Goal: Task Accomplishment & Management: Use online tool/utility

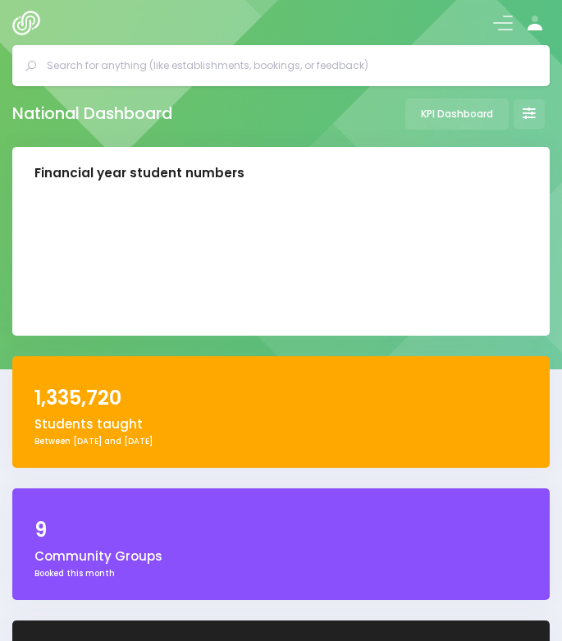
select select "5"
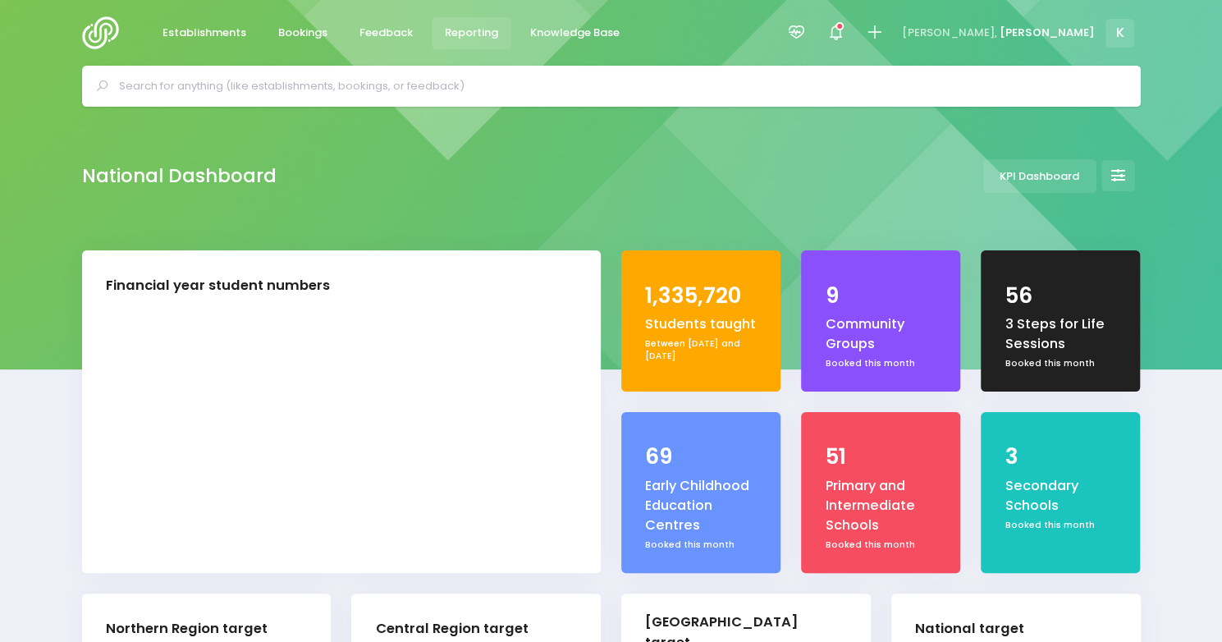
click at [457, 32] on span "Reporting" at bounding box center [471, 33] width 53 height 16
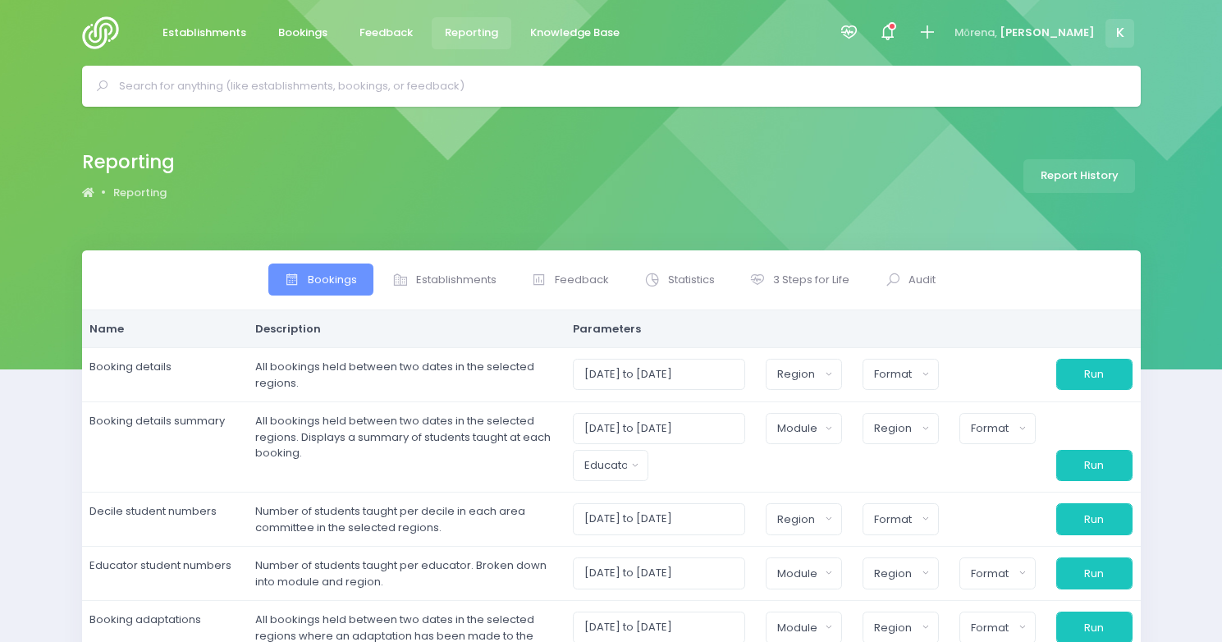
select select
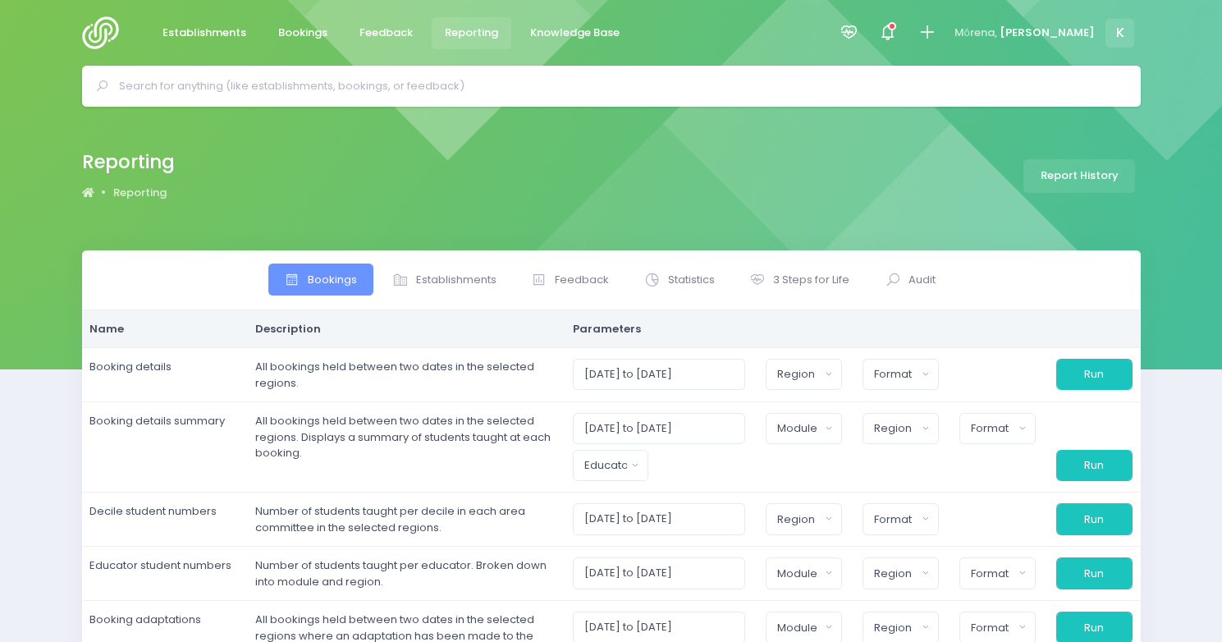
select select
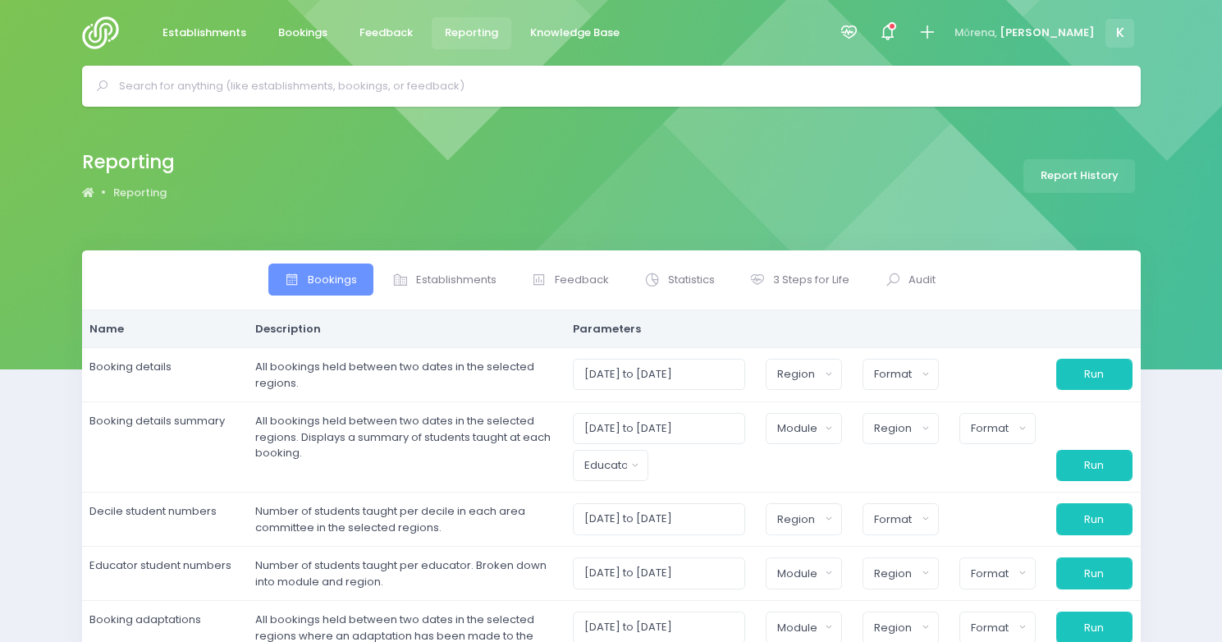
select select
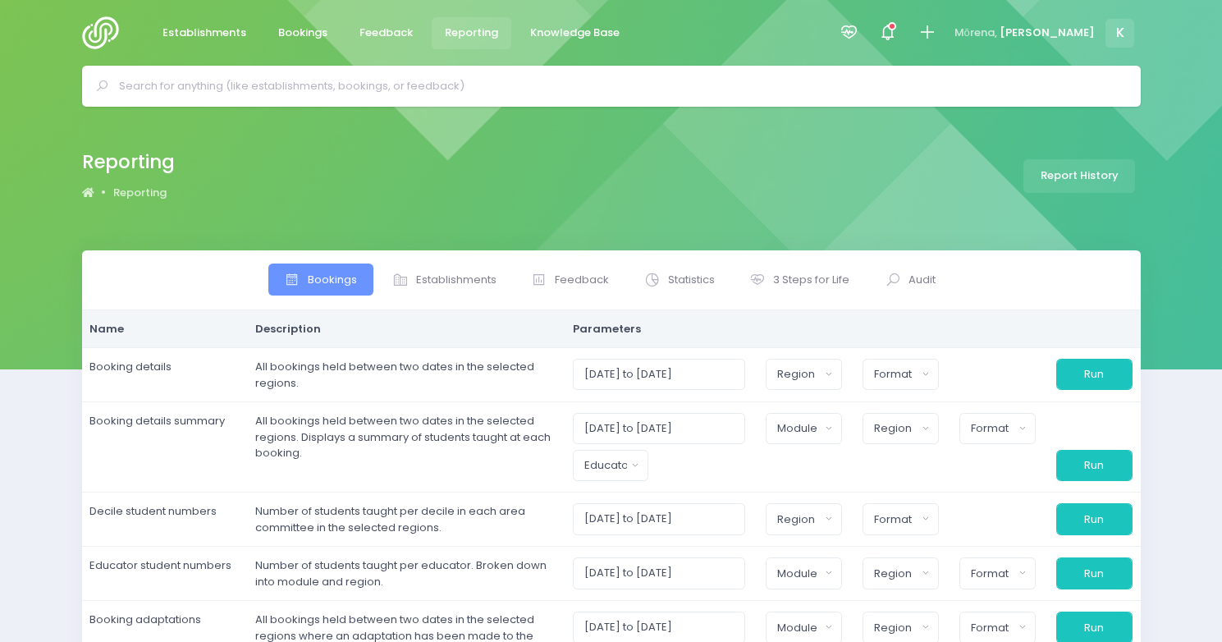
select select
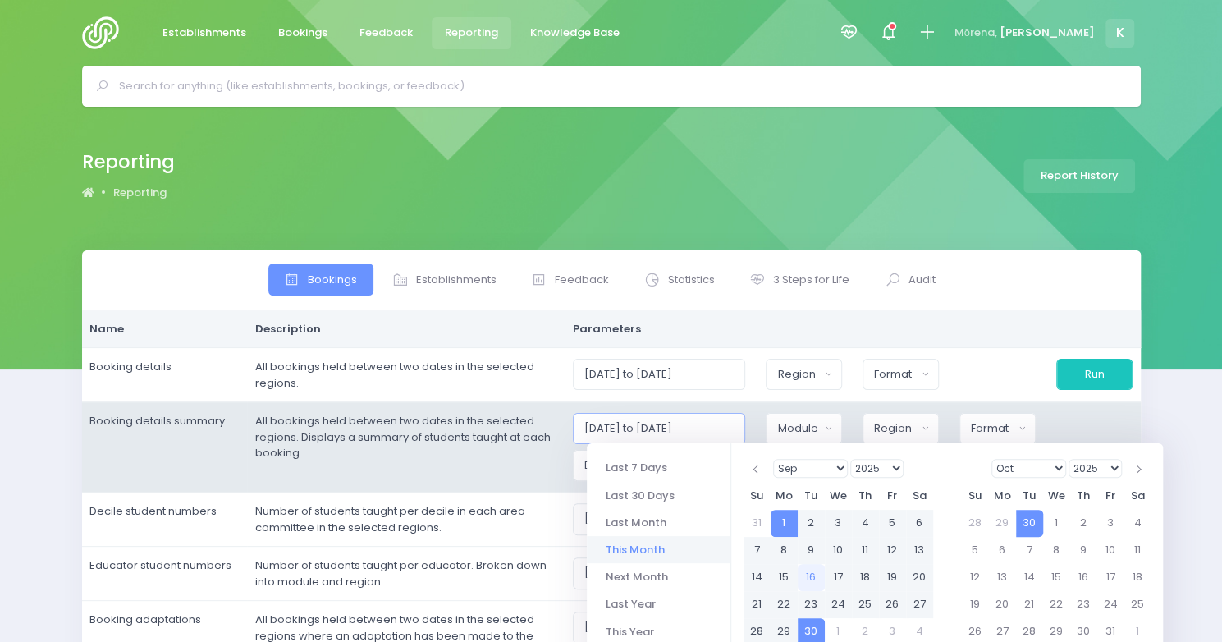
click at [692, 429] on input "01/09/2025 to 30/09/2025" at bounding box center [659, 428] width 173 height 31
drag, startPoint x: 729, startPoint y: 427, endPoint x: 737, endPoint y: 425, distance: 8.6
click at [737, 425] on input "01/09/2025 to 30/09/2025" at bounding box center [659, 428] width 173 height 31
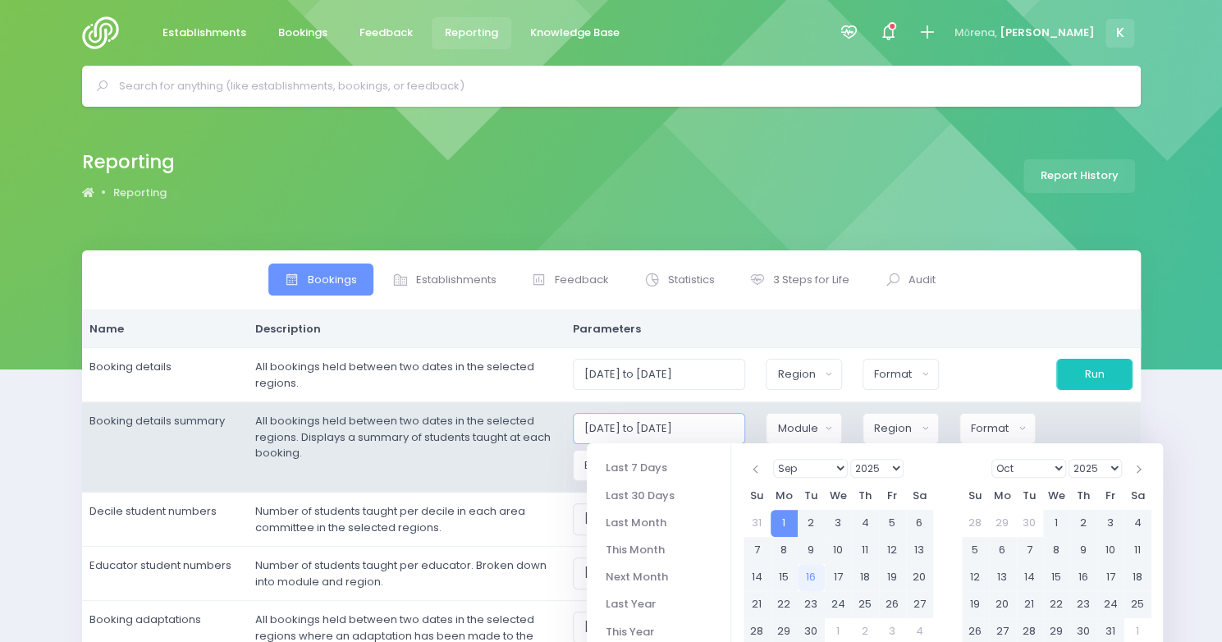
type input "01/09/2025 to 30/09/2026"
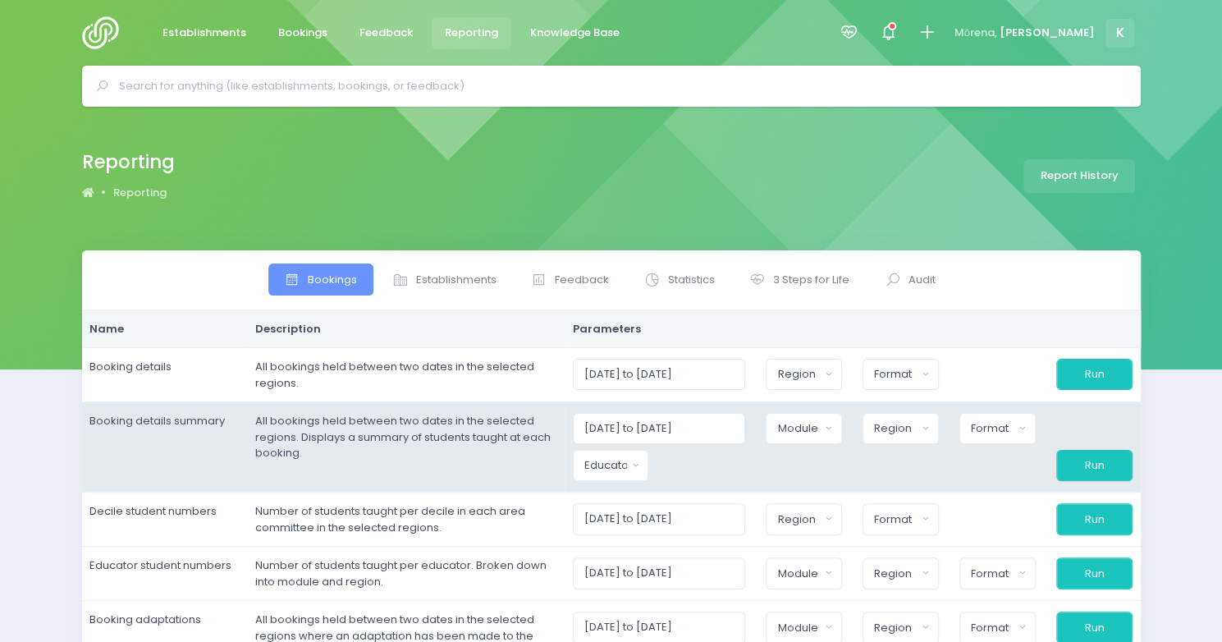
click at [756, 431] on div "01/09/2025 to 30/09/2026" at bounding box center [659, 428] width 194 height 31
click at [834, 430] on button "Module" at bounding box center [803, 428] width 76 height 31
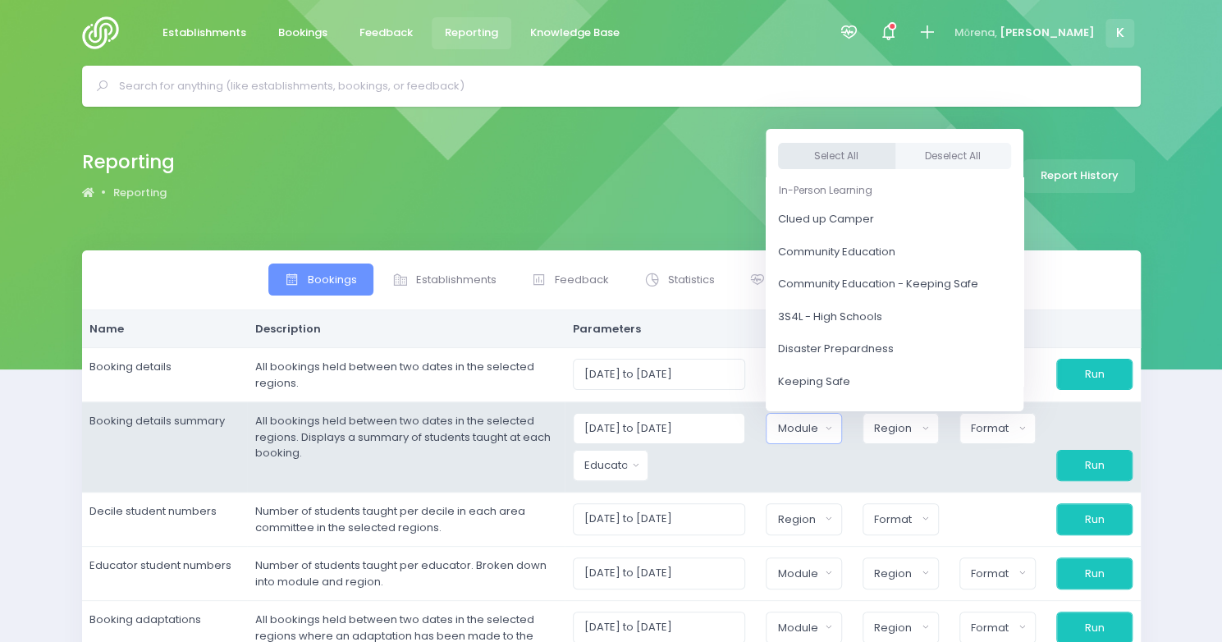
click at [873, 149] on button "Select All" at bounding box center [836, 156] width 117 height 27
select select "Clued up Camper"
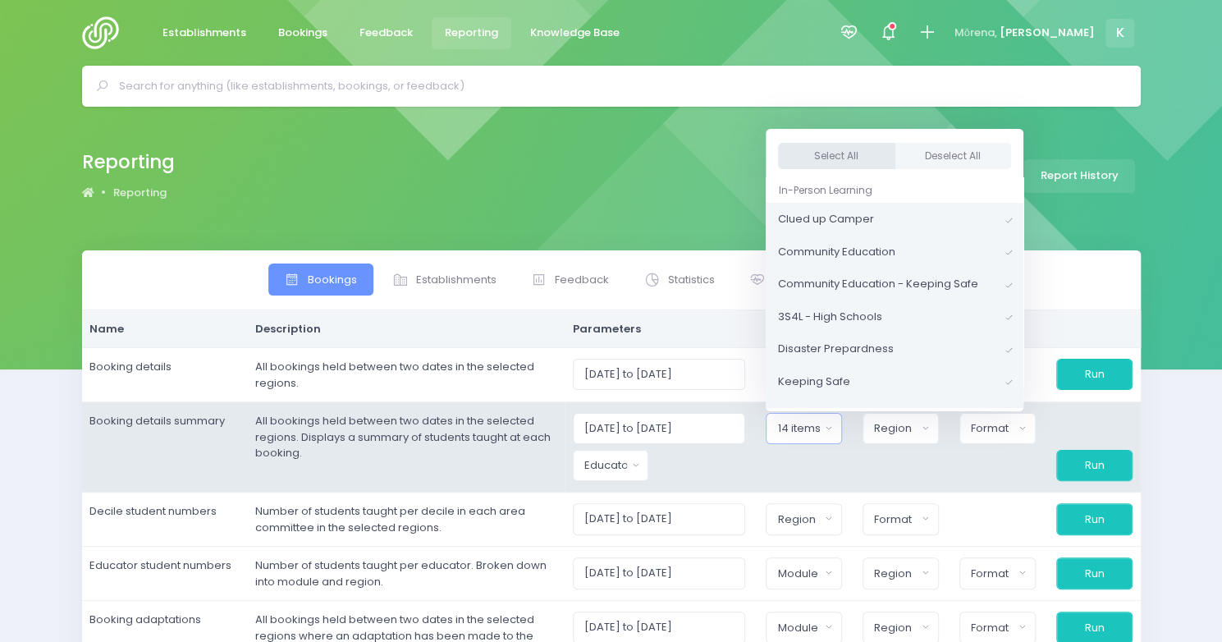
scroll to position [2, 0]
click at [932, 429] on button "Region" at bounding box center [900, 428] width 76 height 31
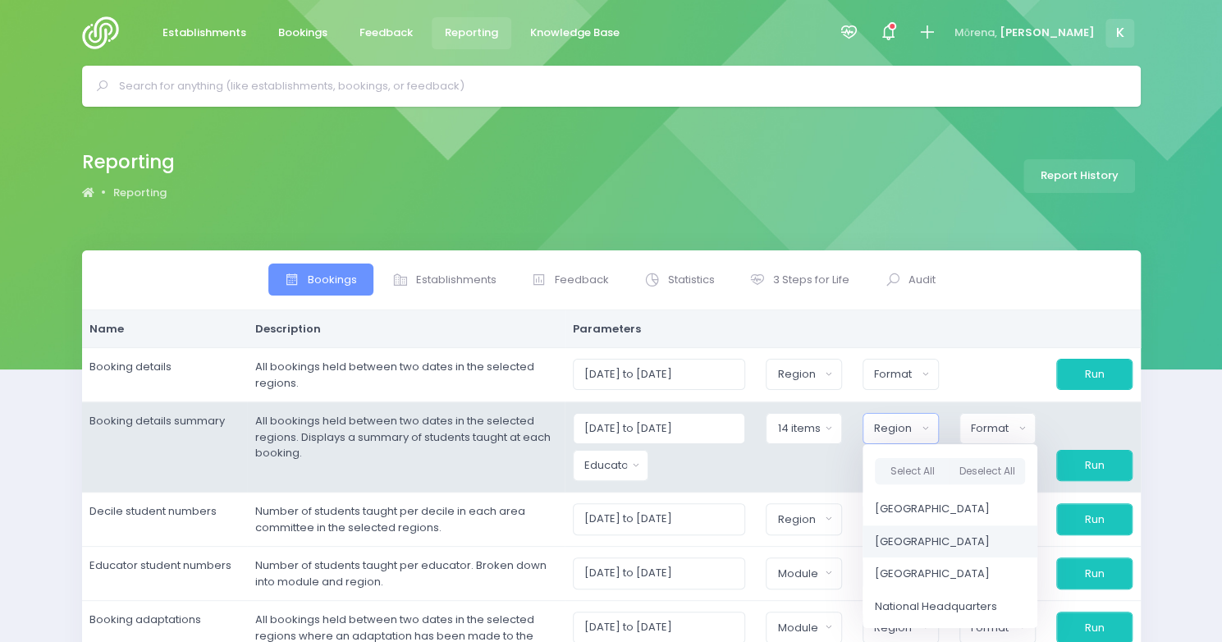
click at [930, 534] on span "[GEOGRAPHIC_DATA]" at bounding box center [932, 541] width 115 height 16
select select "Central"
click at [989, 432] on div "Format" at bounding box center [990, 428] width 43 height 16
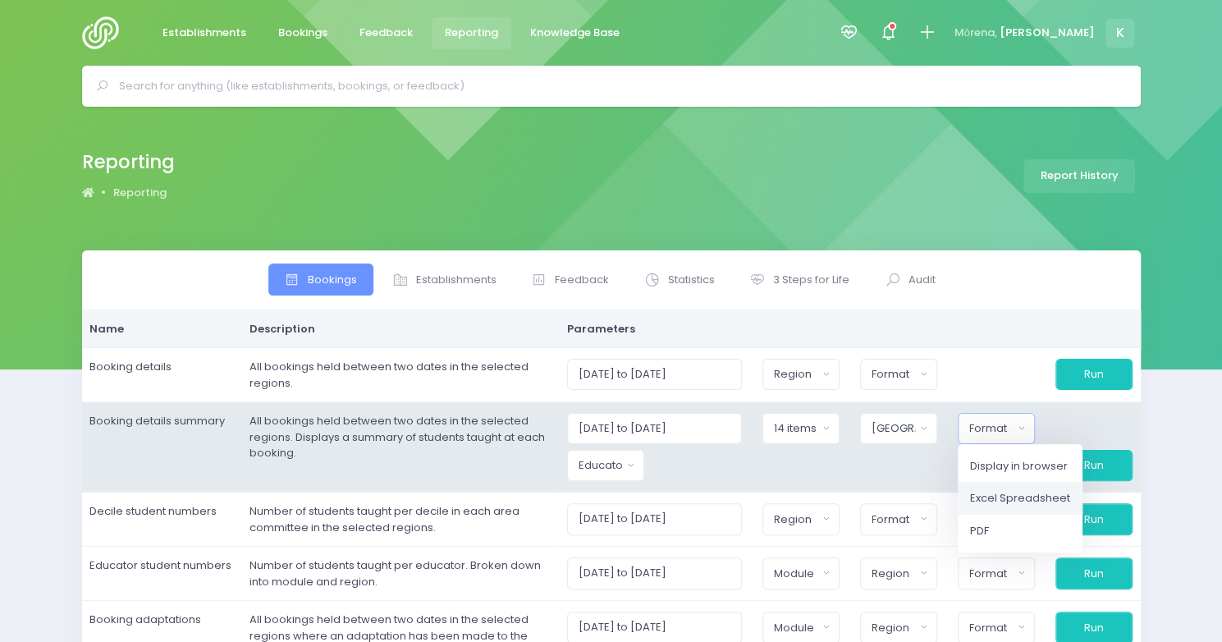
click at [993, 492] on span "Excel Spreadsheet" at bounding box center [1020, 498] width 100 height 16
select select "excel"
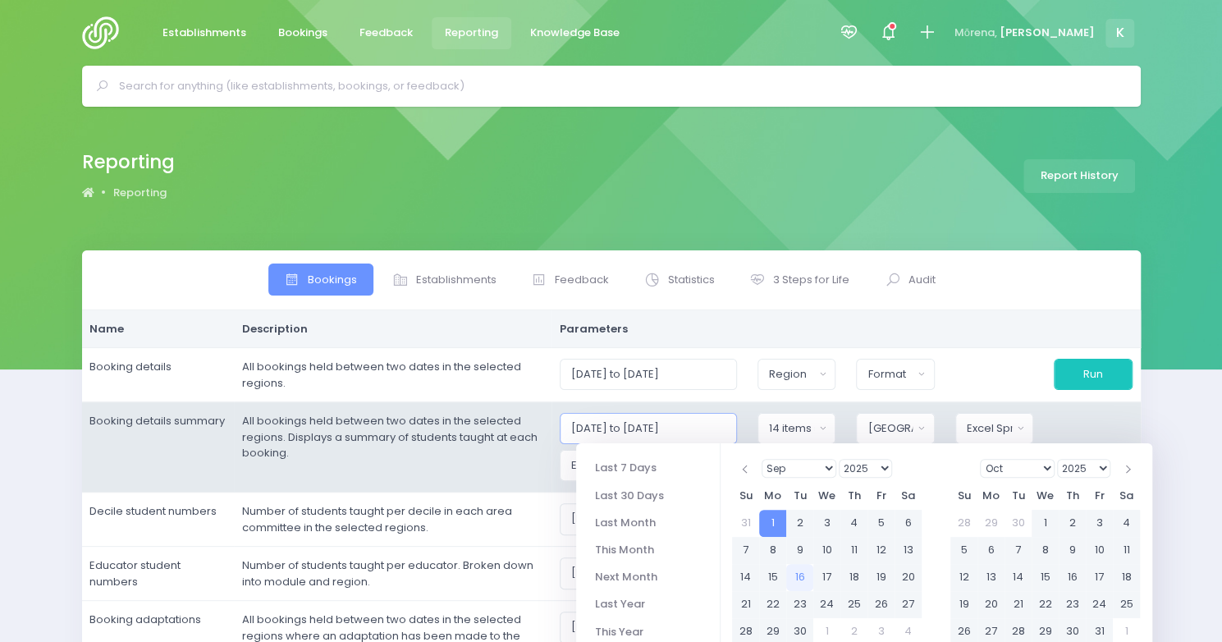
click at [610, 427] on input "01/09/2025 to 30/09/2026" at bounding box center [648, 428] width 177 height 31
type input "01/01/2025 to 30/09/2026"
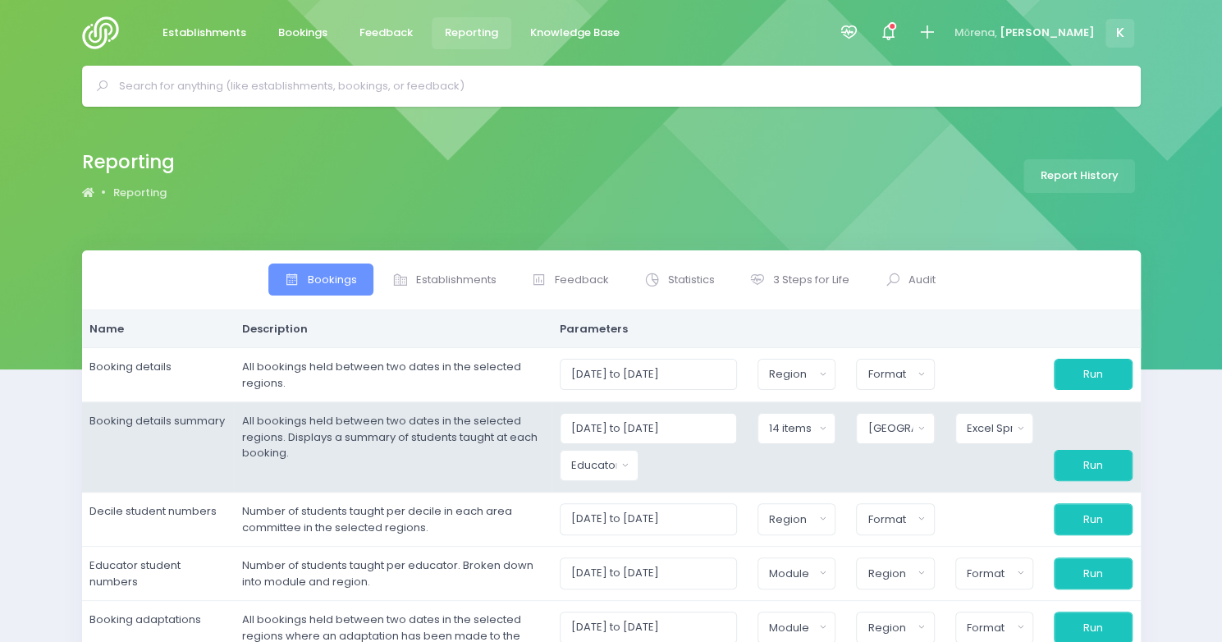
click at [525, 441] on td "All bookings held between two dates in the selected regions. Displays a summary…" at bounding box center [393, 447] width 318 height 90
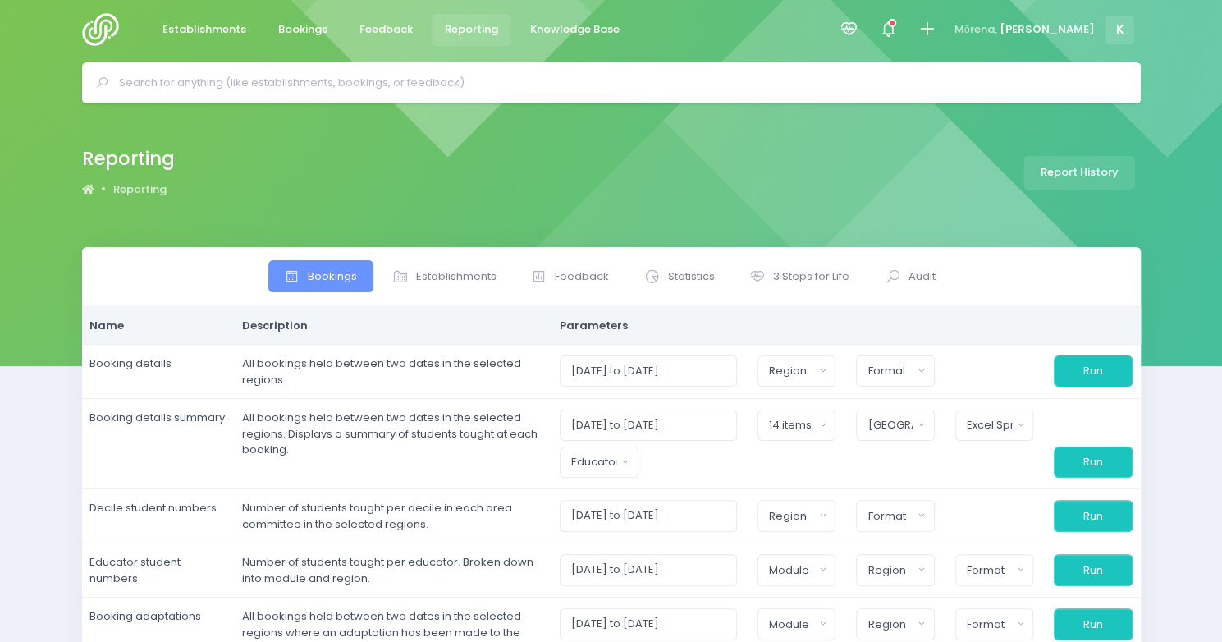
scroll to position [0, 0]
